Goal: Transaction & Acquisition: Purchase product/service

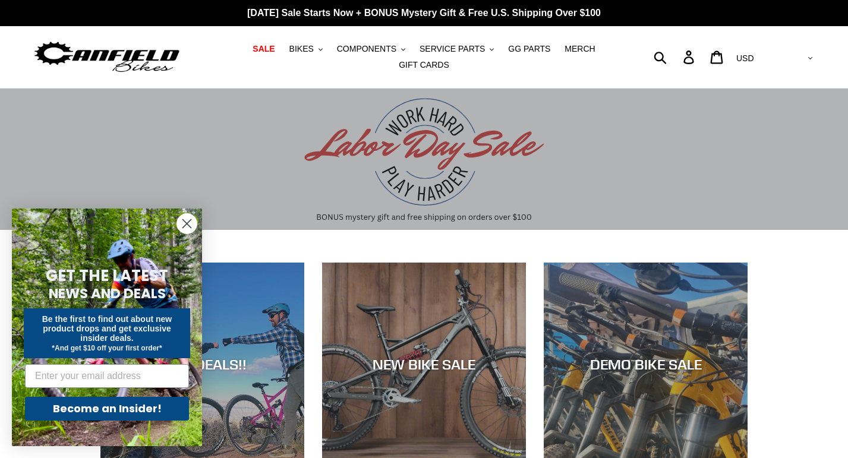
click at [186, 219] on circle "Close dialog" at bounding box center [187, 224] width 20 height 20
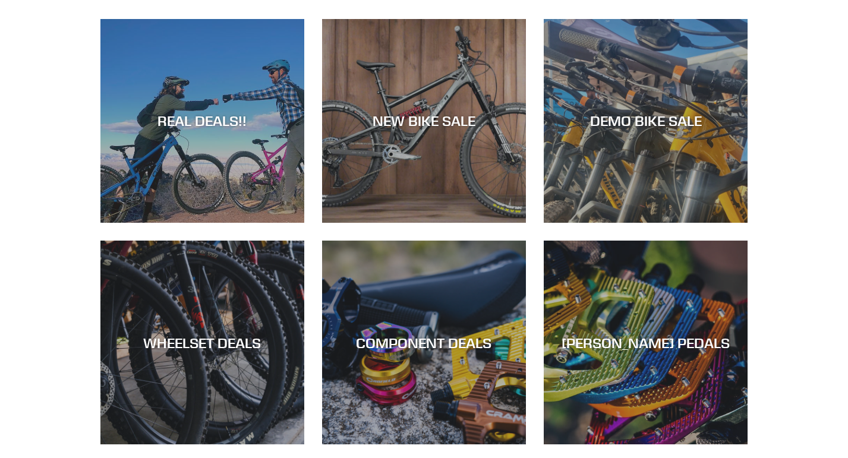
scroll to position [237, 0]
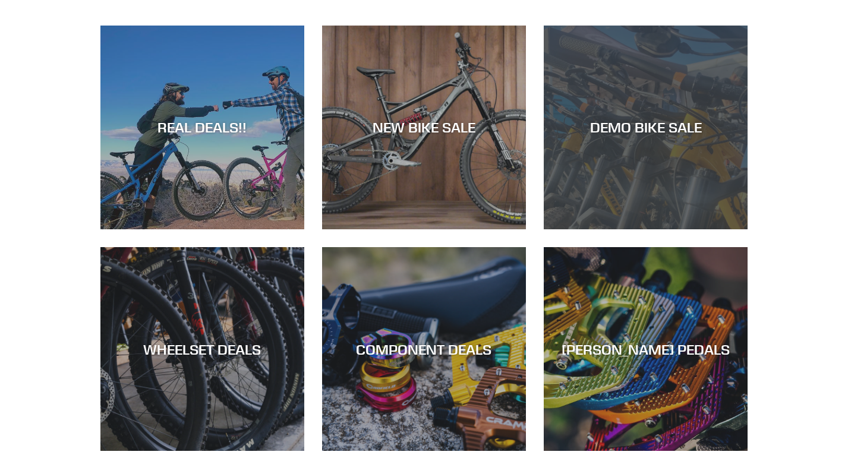
click at [604, 230] on div "DEMO BIKE SALE" at bounding box center [646, 230] width 204 height 0
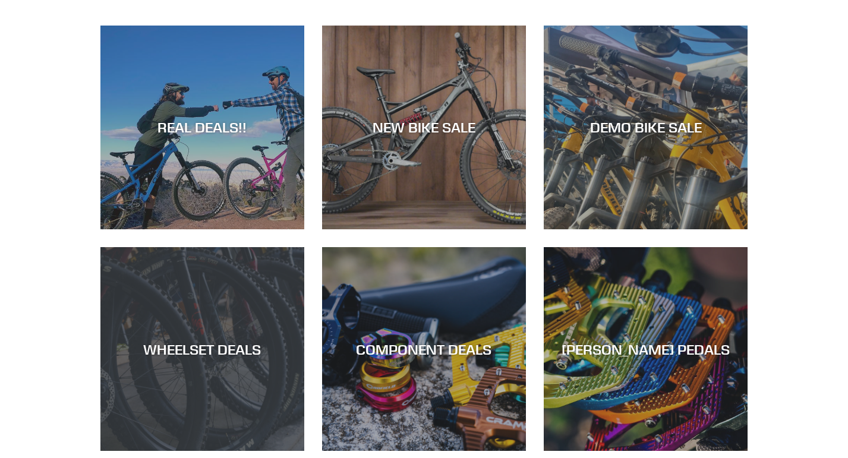
click at [212, 451] on div "WHEELSET DEALS" at bounding box center [202, 451] width 204 height 0
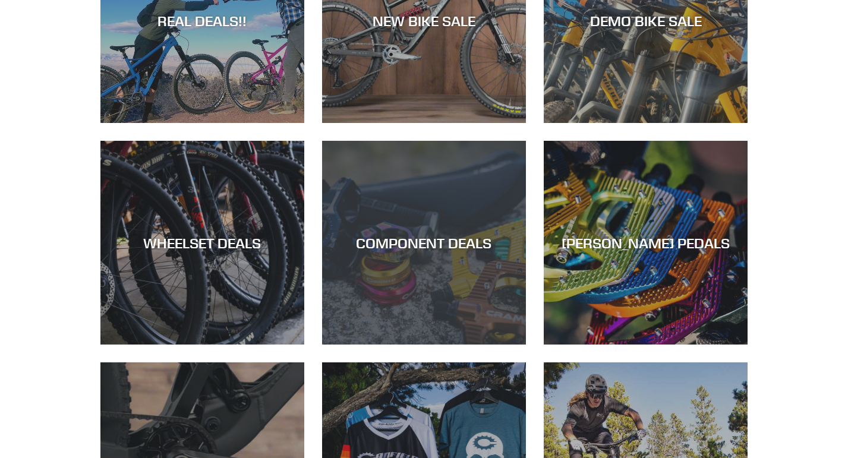
scroll to position [345, 0]
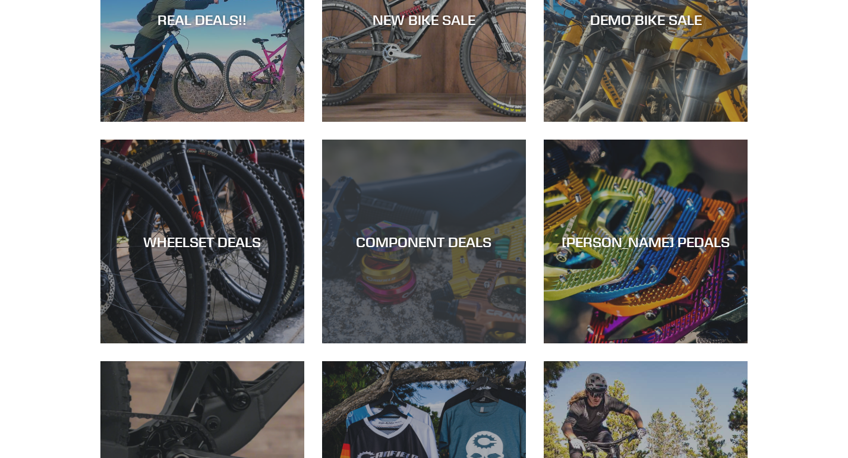
click at [434, 344] on div "COMPONENT DEALS" at bounding box center [424, 344] width 204 height 0
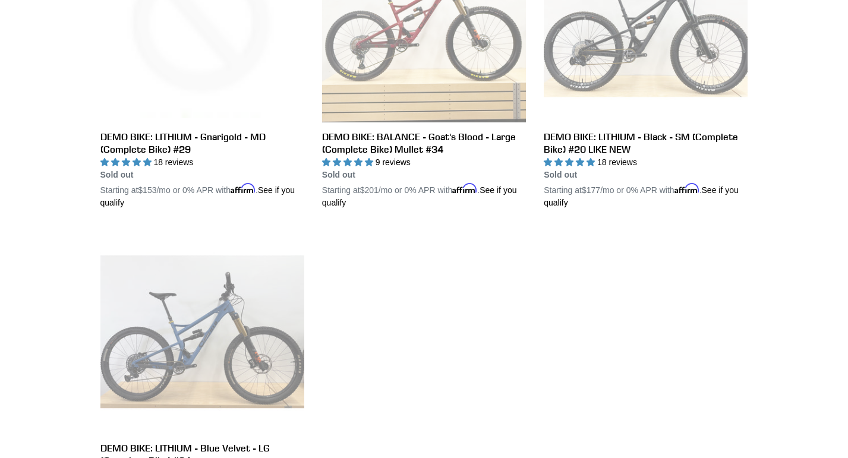
scroll to position [2010, 0]
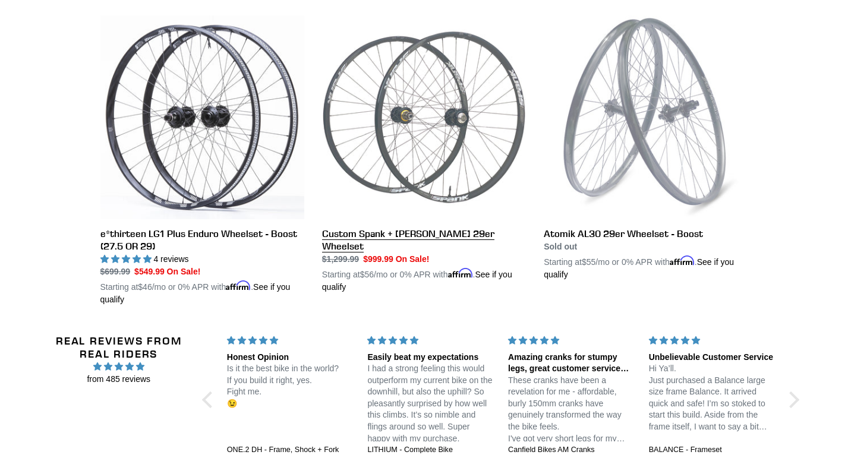
scroll to position [345, 0]
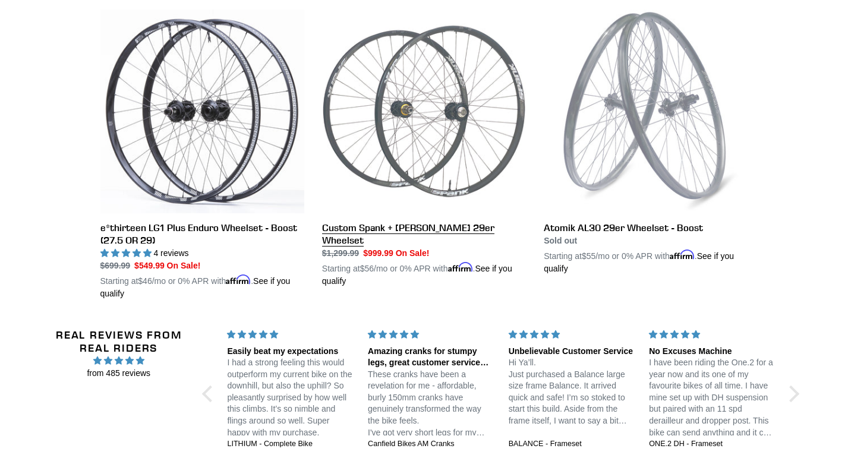
click at [445, 149] on link "Custom Spank + [PERSON_NAME] 29er Wheelset" at bounding box center [424, 149] width 204 height 278
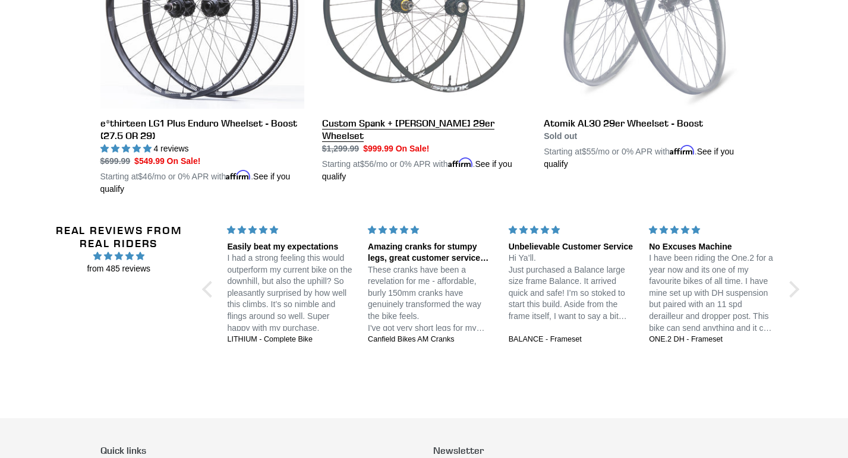
scroll to position [565, 0]
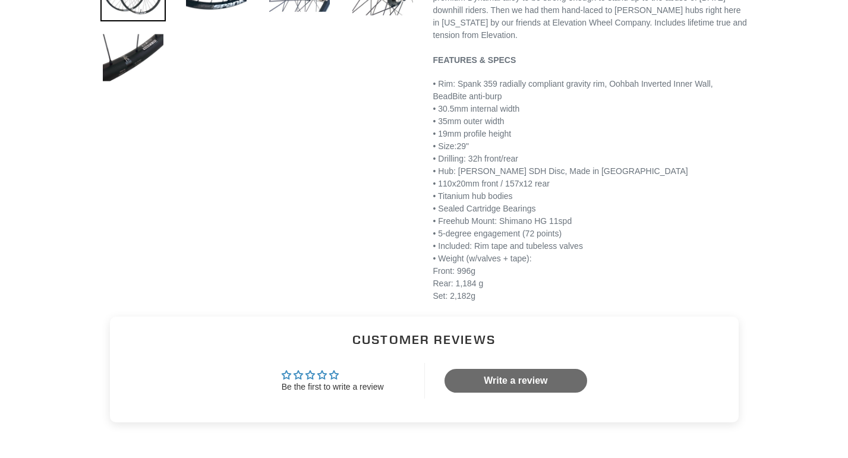
scroll to position [502, 0]
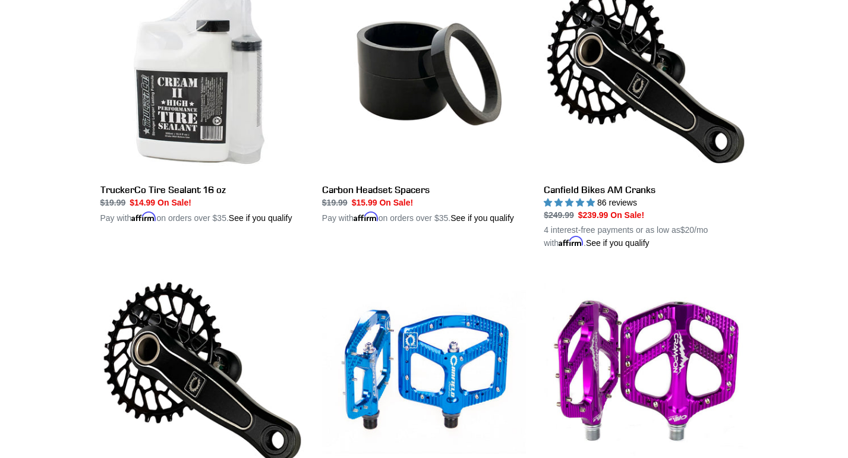
scroll to position [1644, 0]
